Goal: Navigation & Orientation: Find specific page/section

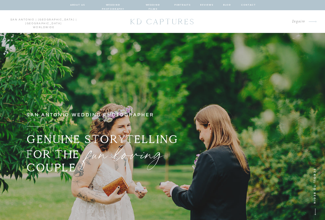
click at [180, 4] on nav "portraits" at bounding box center [182, 5] width 17 height 5
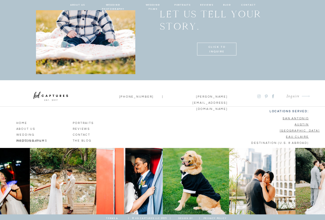
scroll to position [1360, 0]
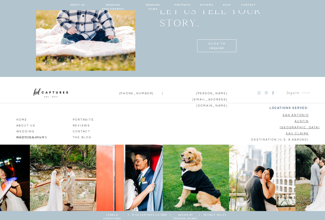
click at [77, 118] on p "portraits" at bounding box center [87, 119] width 29 height 5
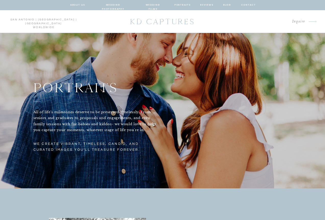
click at [186, 5] on nav "portraits" at bounding box center [182, 5] width 17 height 5
click at [147, 5] on nav "wedding films" at bounding box center [153, 5] width 24 height 5
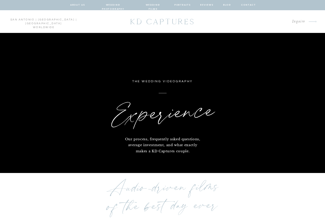
click at [124, 6] on nav "wedding photography" at bounding box center [114, 5] width 38 height 5
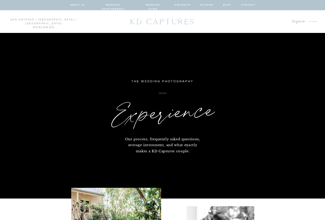
click at [180, 4] on nav "portraits" at bounding box center [182, 5] width 17 height 5
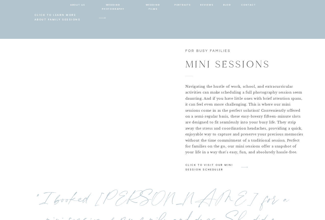
scroll to position [854, 0]
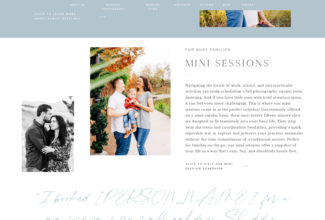
click at [209, 167] on p "click to visit our mini session scheduler" at bounding box center [209, 166] width 49 height 9
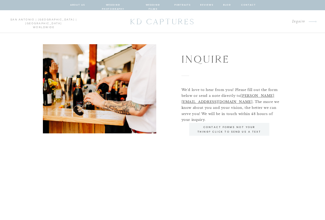
click at [49, 20] on p "san antonio | austin | denver worldwide" at bounding box center [43, 22] width 73 height 8
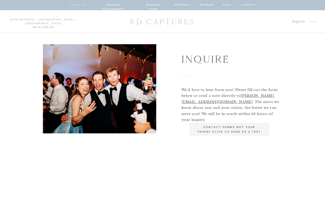
click at [81, 5] on nav "about us" at bounding box center [77, 5] width 15 height 5
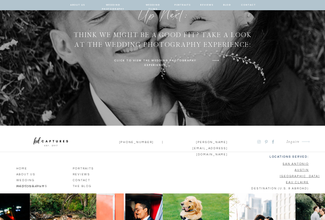
scroll to position [1746, 0]
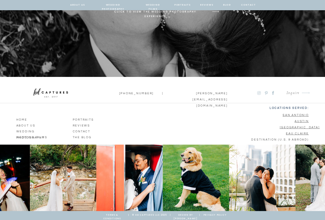
click at [83, 120] on p "portraits" at bounding box center [87, 119] width 29 height 5
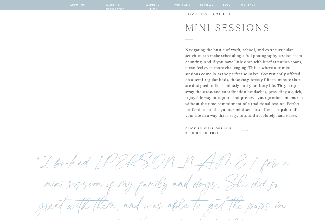
scroll to position [890, 0]
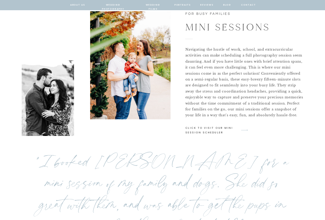
click at [206, 134] on p "click to visit our mini session scheduler" at bounding box center [209, 130] width 49 height 9
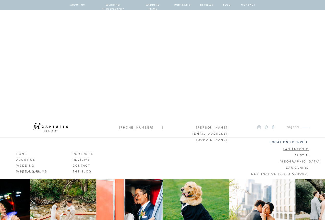
scroll to position [505, 0]
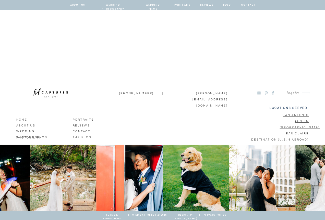
click at [260, 94] on icon at bounding box center [266, 93] width 13 height 4
click at [258, 95] on icon at bounding box center [259, 93] width 4 height 4
click at [258, 92] on icon at bounding box center [259, 93] width 2 height 2
